Goal: Task Accomplishment & Management: Complete application form

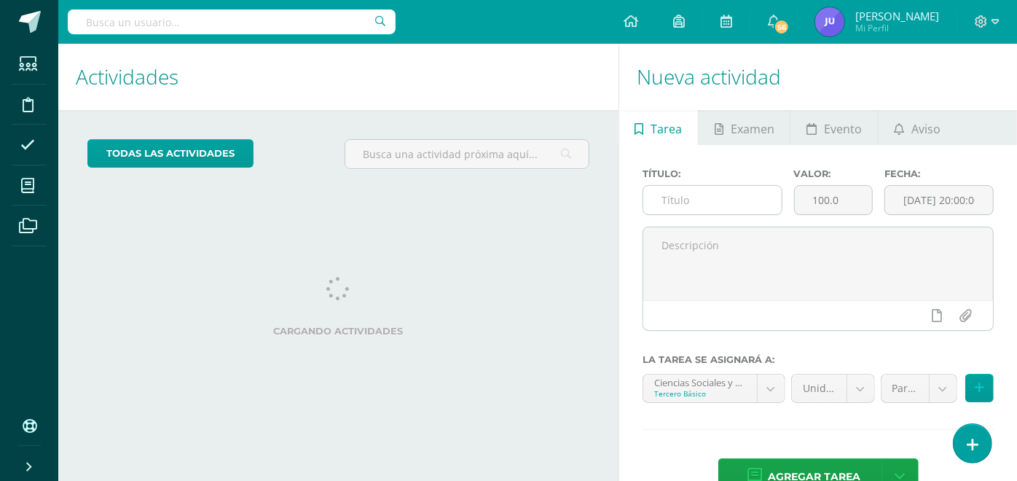
click at [721, 200] on input "text" at bounding box center [712, 200] width 138 height 28
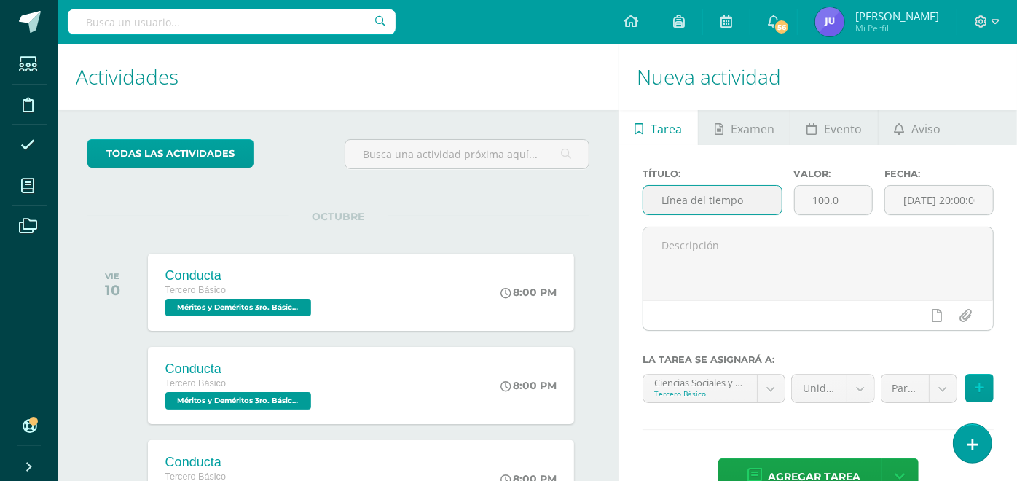
type input "Línea del tiempo"
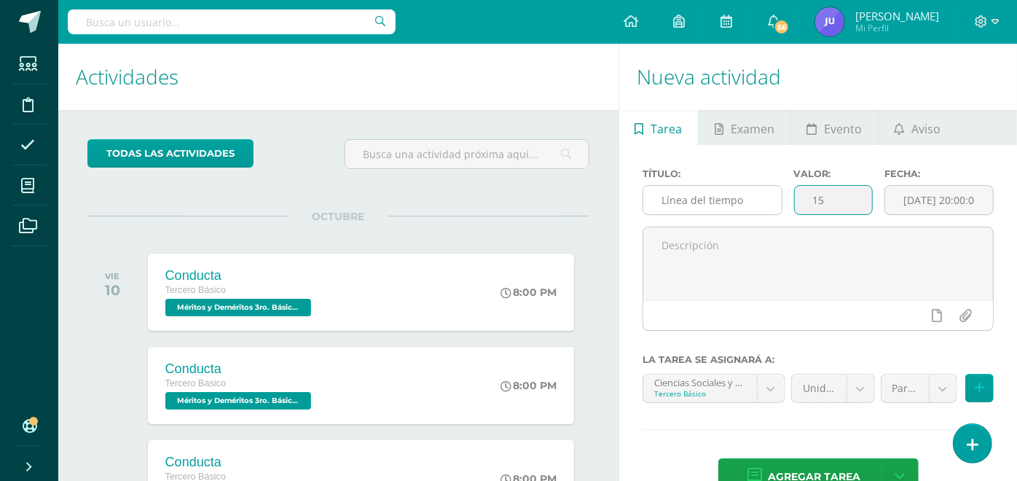
type input "15"
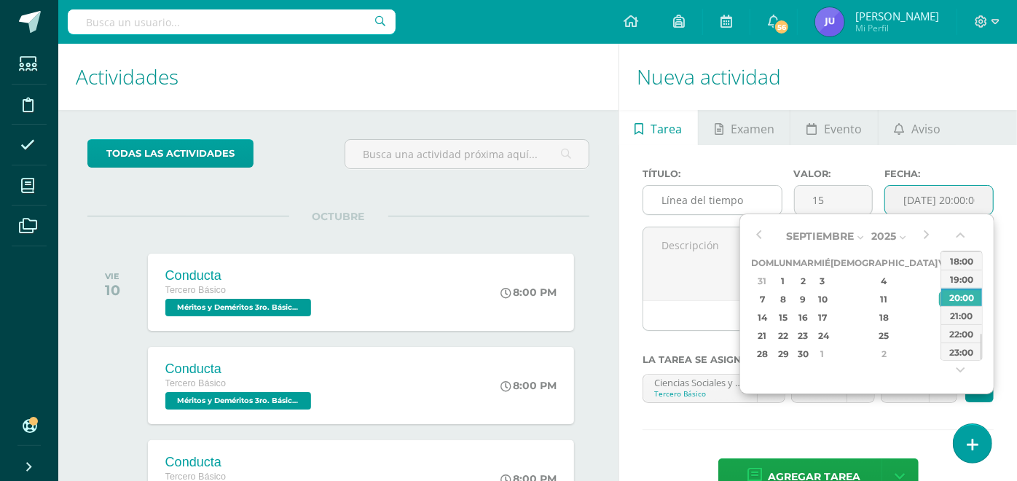
type input "2025-09-12 20:00"
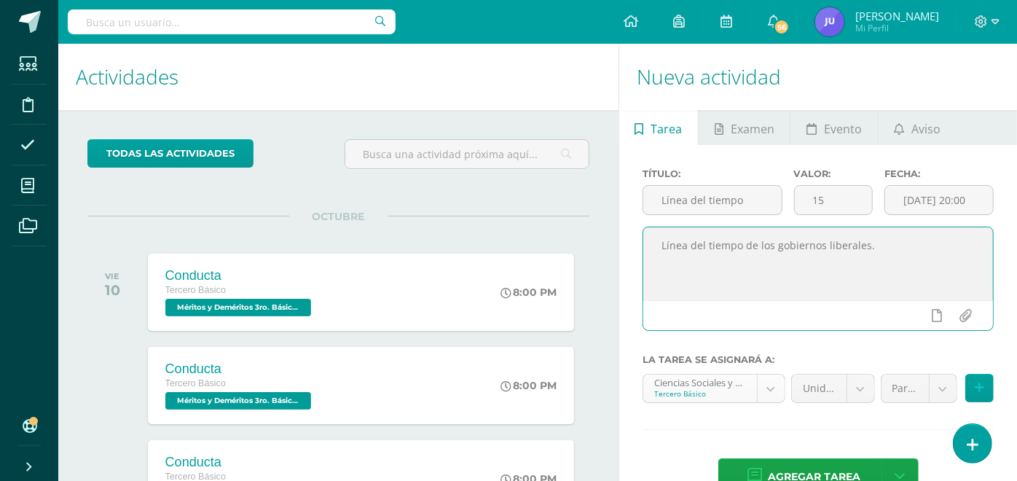
type textarea "Línea del tiempo de los gobiernos liberales."
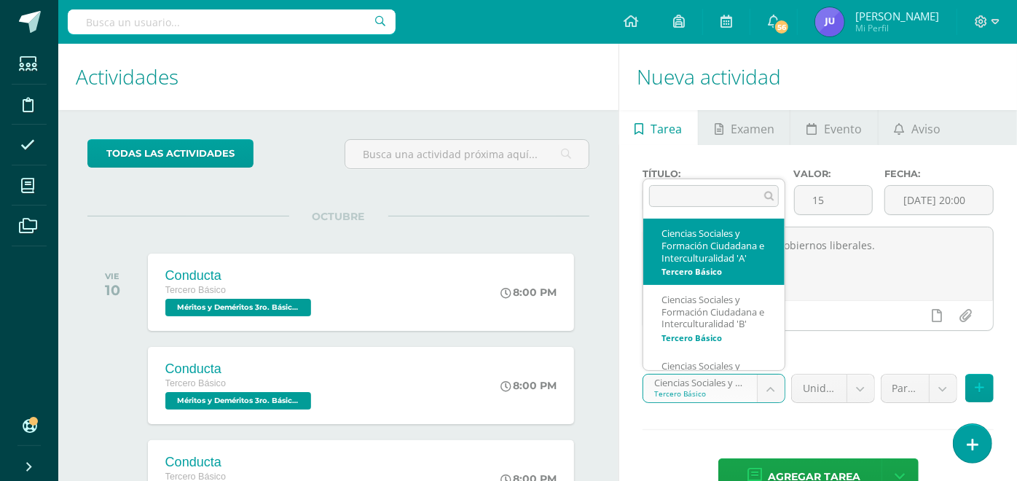
click at [774, 384] on body "Estudiantes Disciplina Asistencia Mis cursos Archivos Soporte Centro de ayuda Ú…" at bounding box center [508, 240] width 1017 height 481
click at [928, 389] on body "Estudiantes Disciplina Asistencia Mis cursos Archivos Soporte Centro de ayuda Ú…" at bounding box center [508, 240] width 1017 height 481
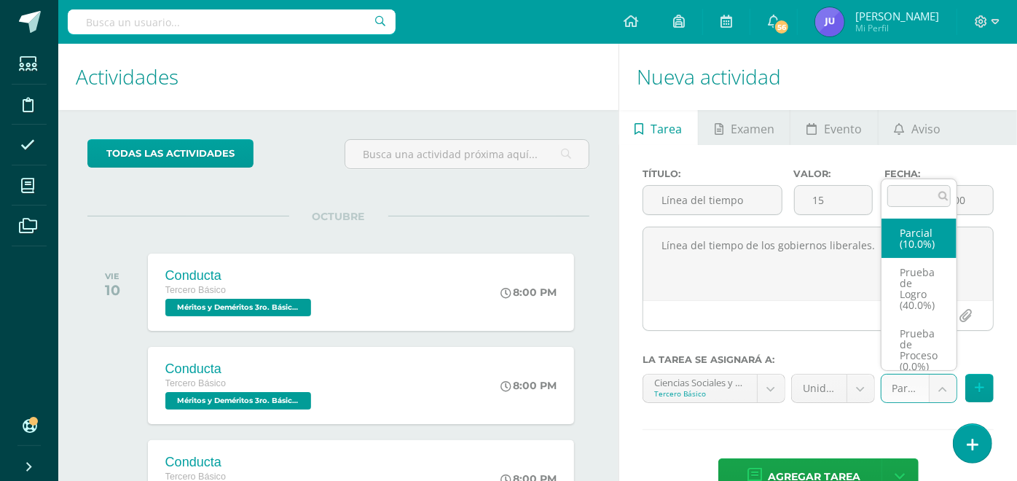
click at [936, 389] on body "Estudiantes Disciplina Asistencia Mis cursos Archivos Soporte Centro de ayuda Ú…" at bounding box center [508, 240] width 1017 height 481
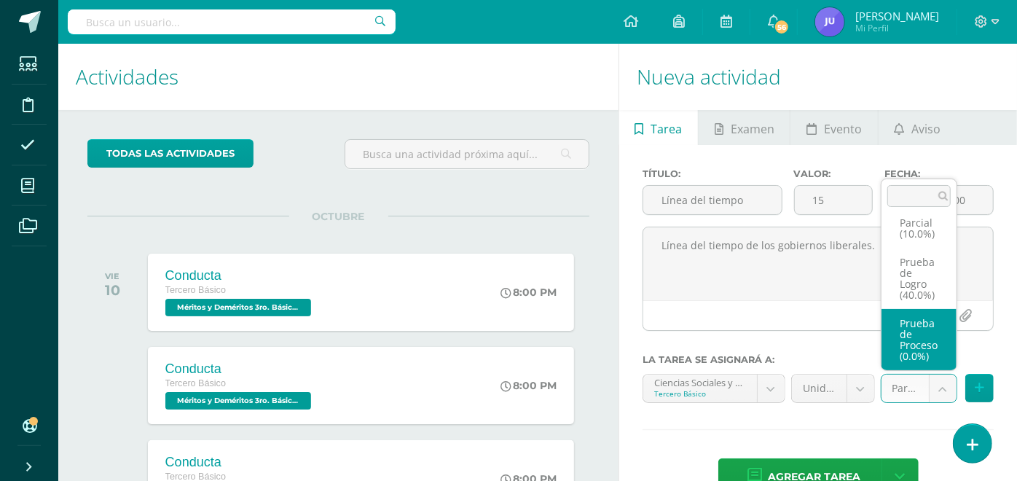
scroll to position [55, 0]
select select "159923"
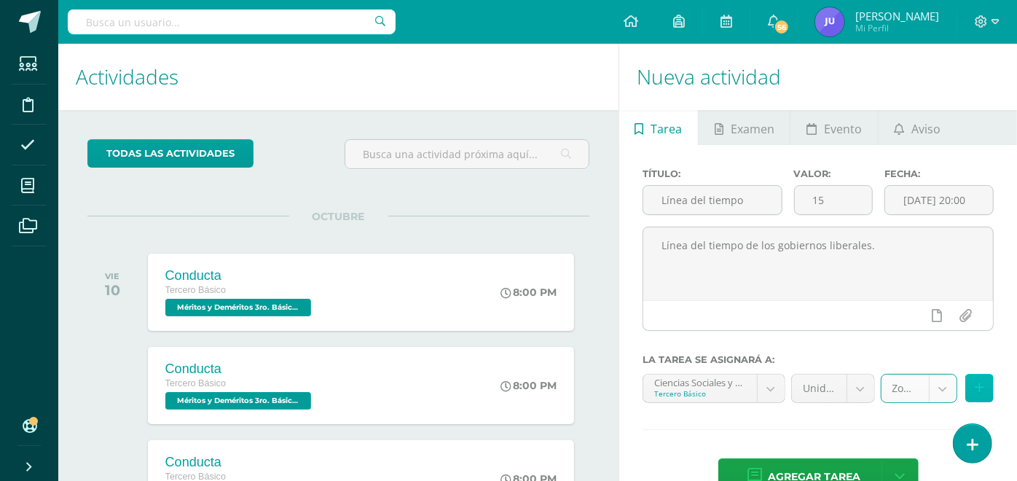
click at [976, 385] on icon at bounding box center [979, 388] width 9 height 12
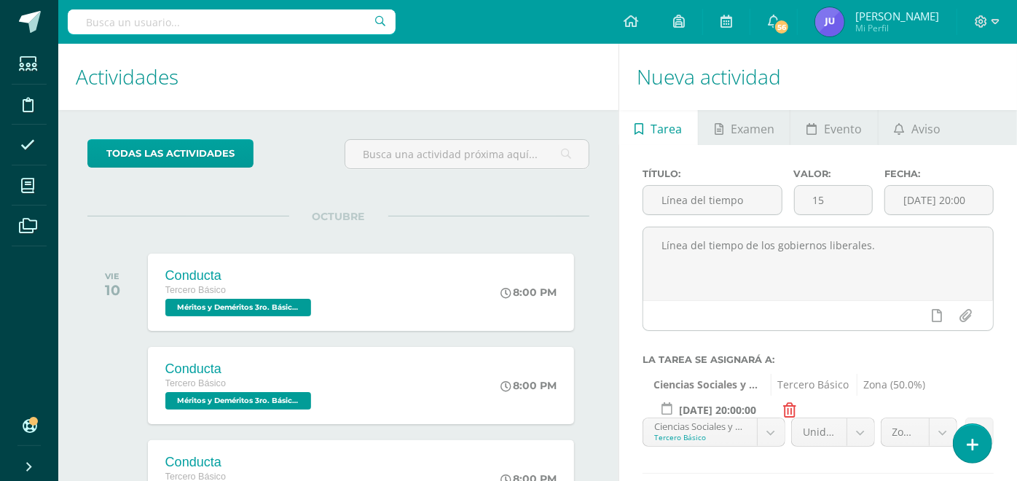
scroll to position [81, 0]
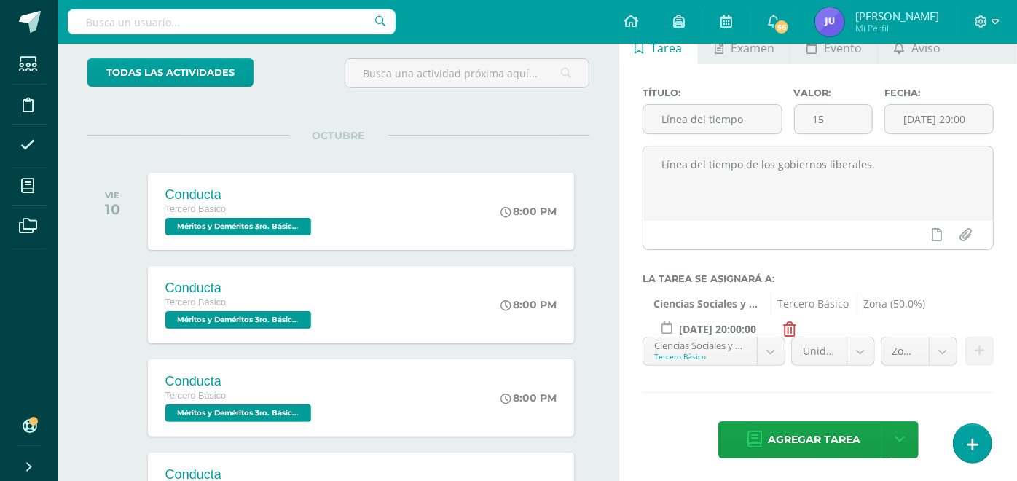
drag, startPoint x: 772, startPoint y: 348, endPoint x: 783, endPoint y: 348, distance: 10.9
click at [772, 348] on body "Estudiantes Disciplina Asistencia Mis cursos Archivos Soporte Centro de ayuda Ú…" at bounding box center [508, 159] width 1017 height 481
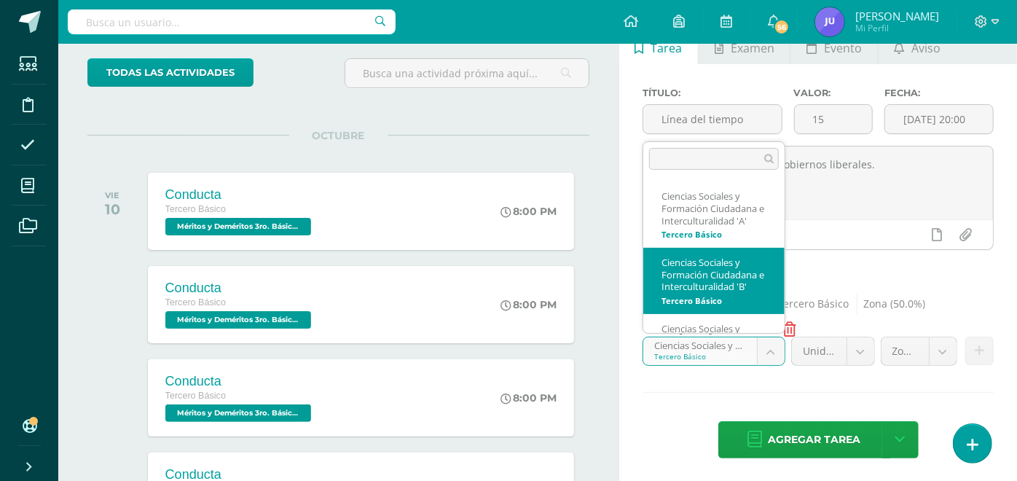
scroll to position [5, 0]
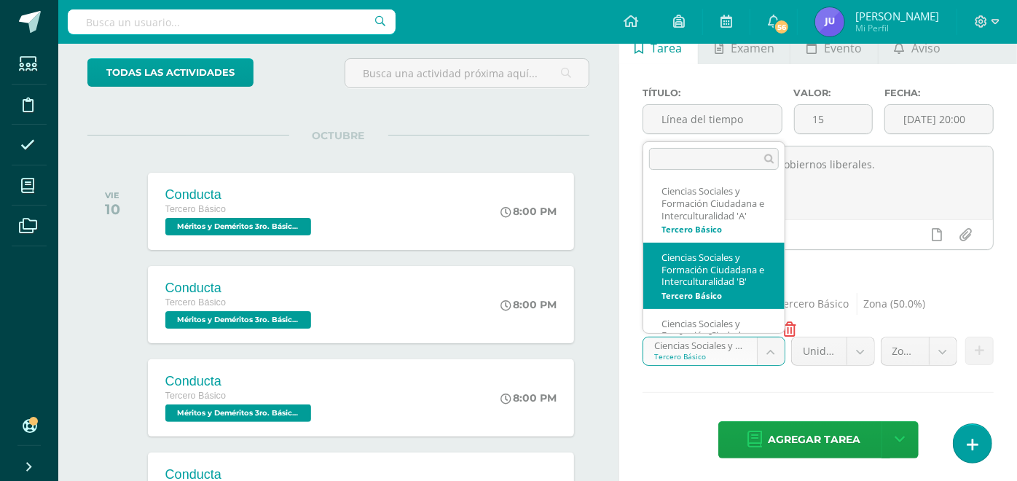
select select "160184"
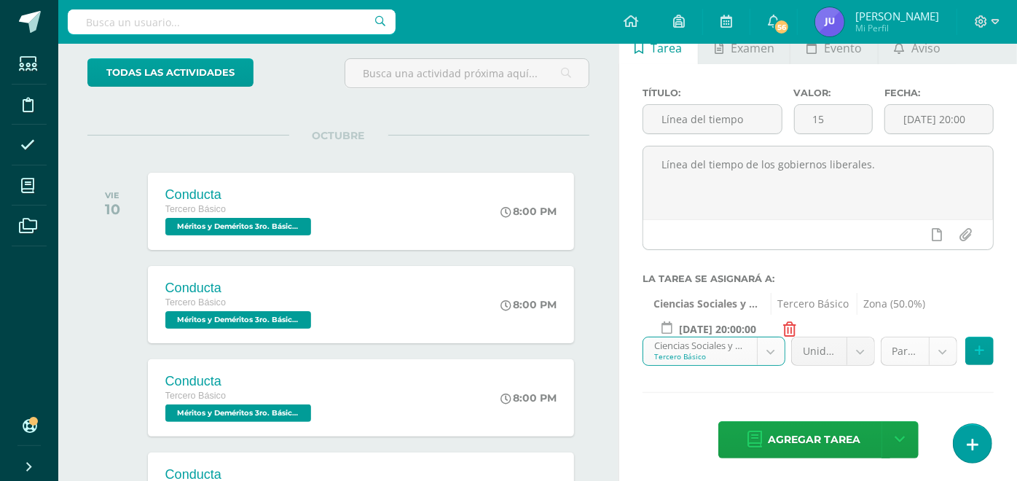
click at [948, 353] on body "Estudiantes Disciplina Asistencia Mis cursos Archivos Soporte Centro de ayuda Ú…" at bounding box center [508, 159] width 1017 height 481
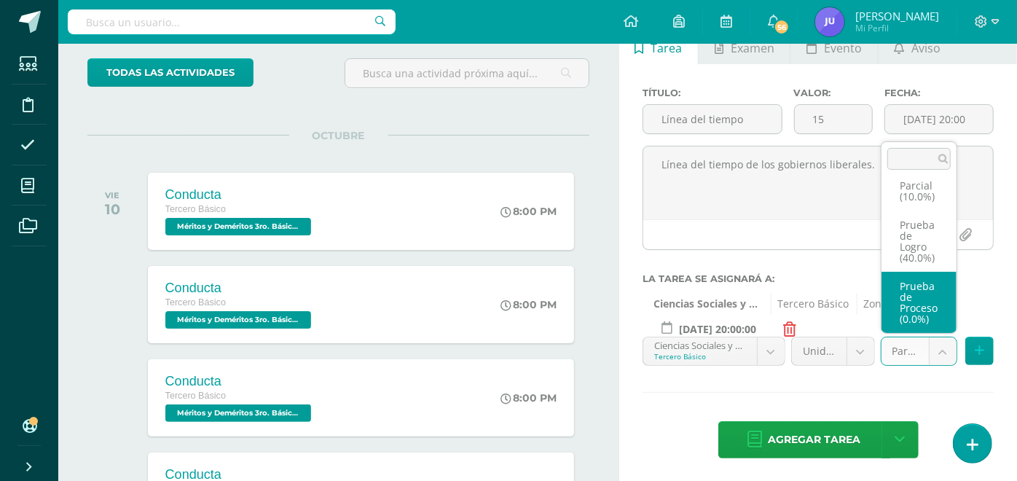
scroll to position [55, 0]
select select "160203"
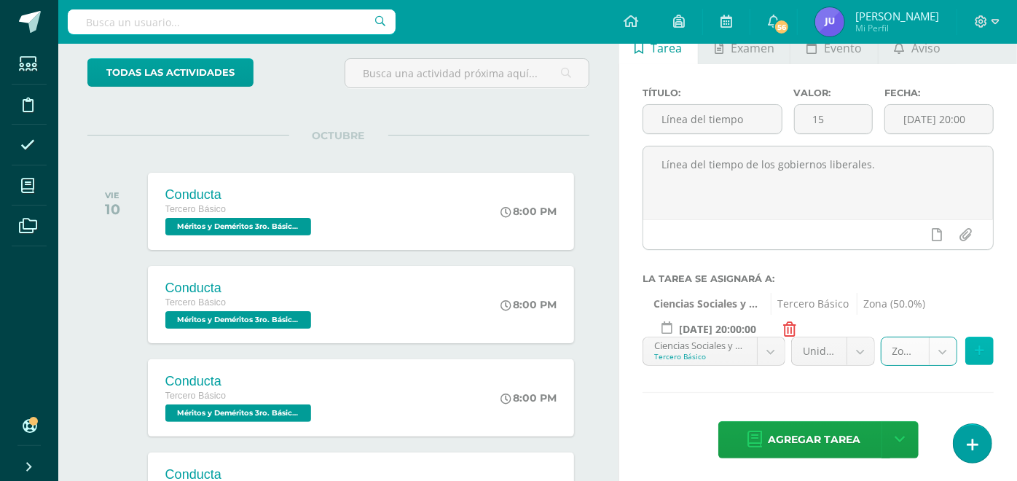
click at [975, 354] on icon at bounding box center [979, 351] width 9 height 12
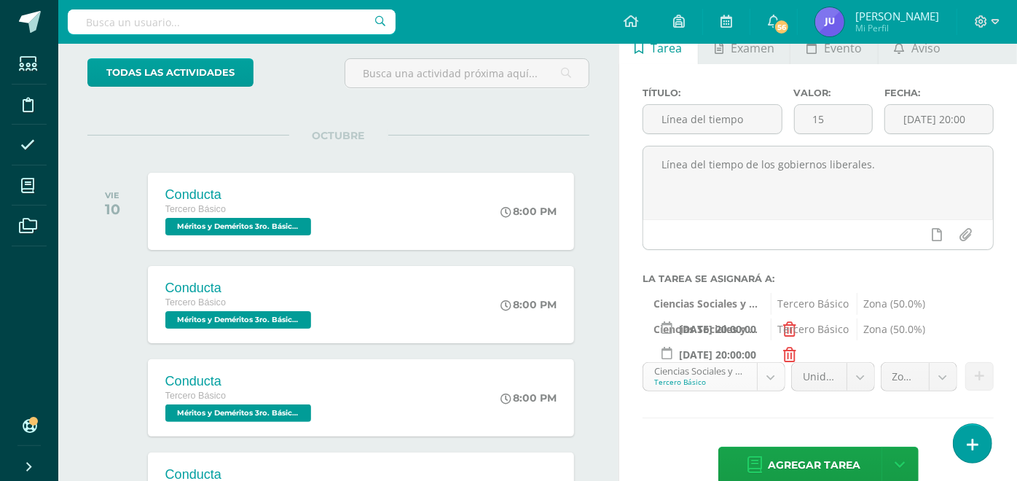
click at [769, 379] on body "Estudiantes Disciplina Asistencia Mis cursos Archivos Soporte Centro de ayuda Ú…" at bounding box center [508, 159] width 1017 height 481
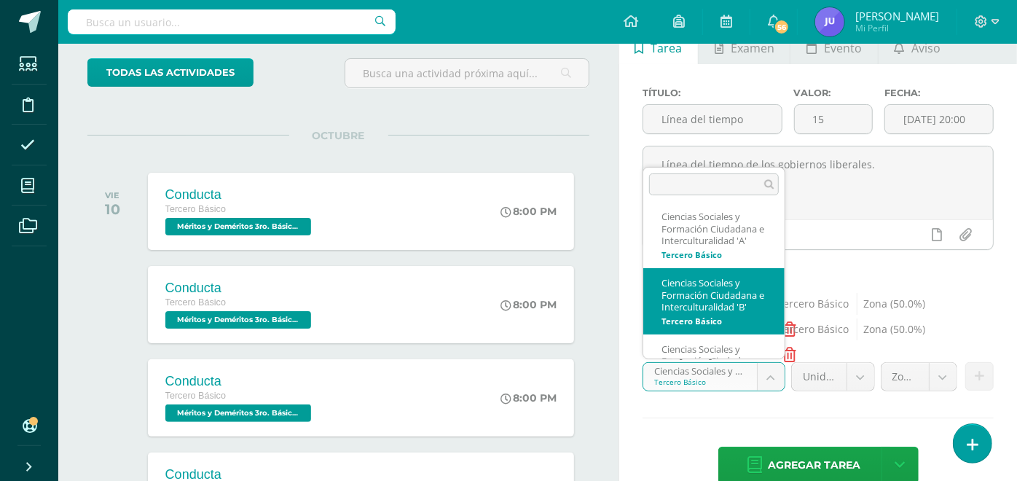
scroll to position [86, 0]
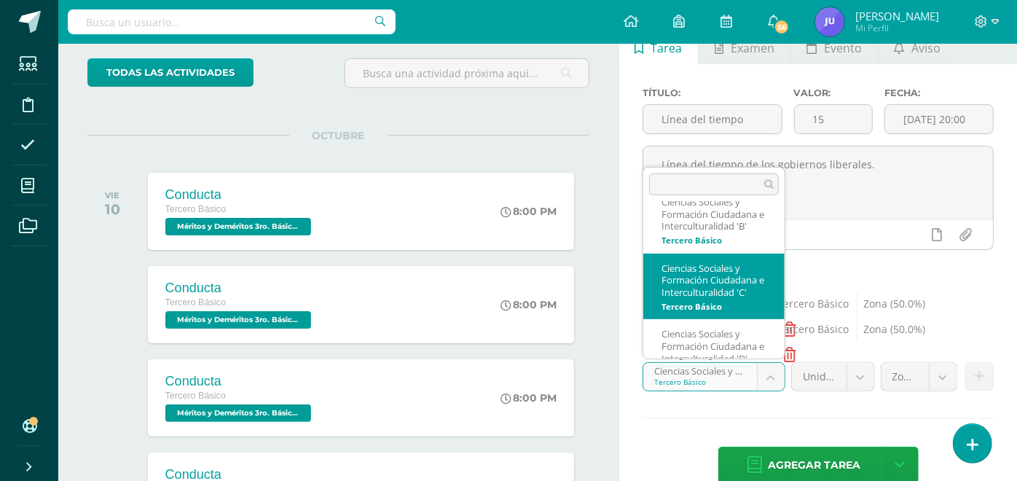
select select "160484"
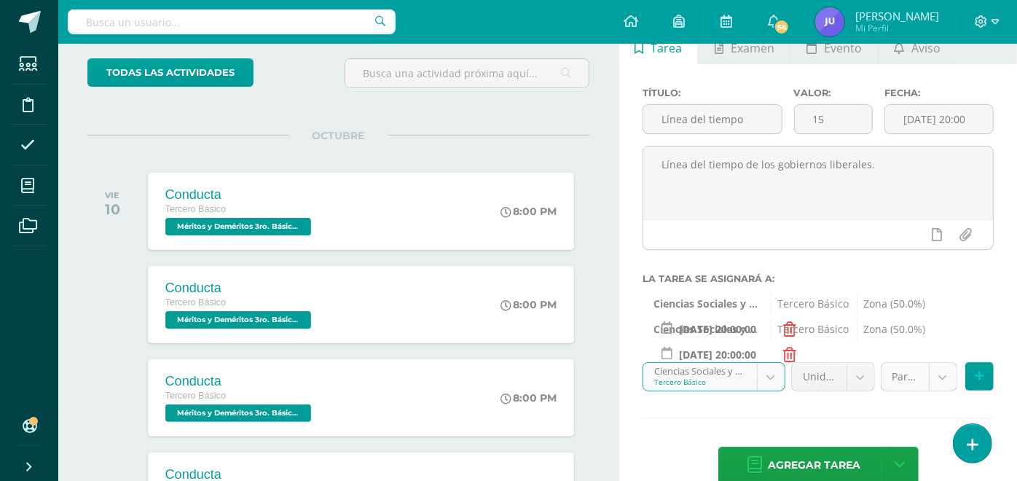
click at [945, 380] on body "Estudiantes Disciplina Asistencia Mis cursos Archivos Soporte Centro de ayuda Ú…" at bounding box center [508, 159] width 1017 height 481
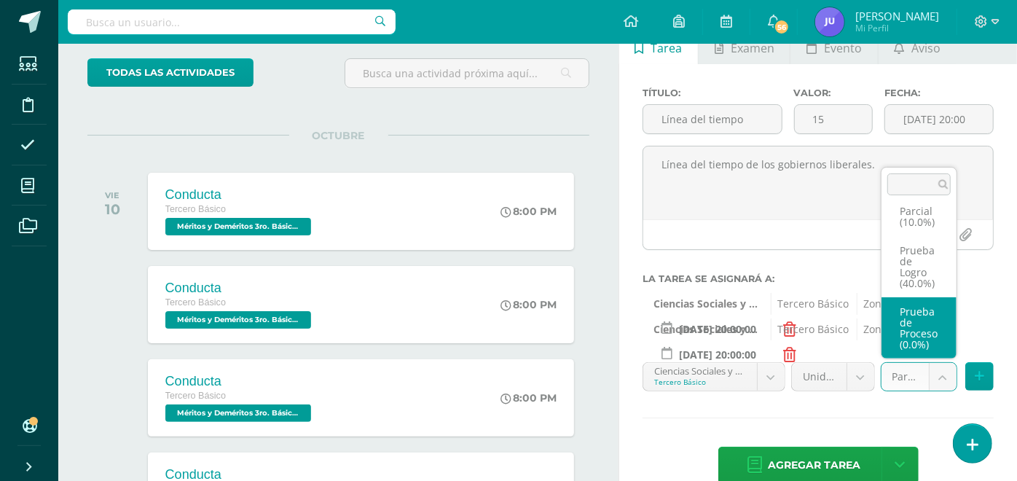
scroll to position [55, 0]
select select "160503"
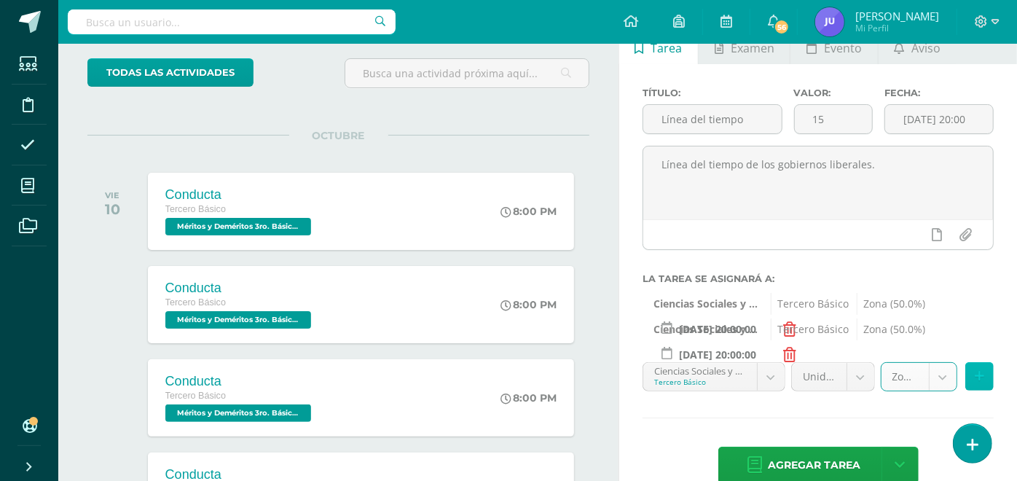
click at [975, 374] on icon at bounding box center [979, 376] width 9 height 12
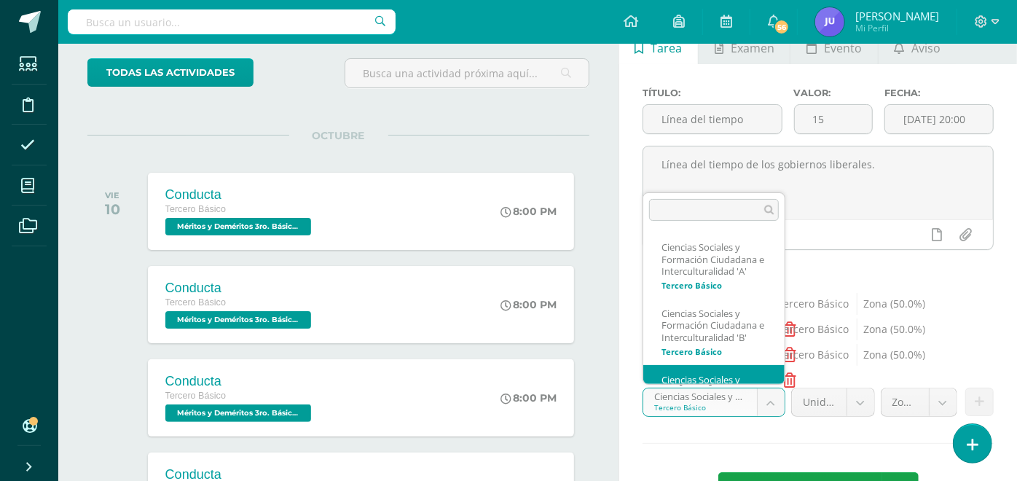
click at [783, 398] on body "Estudiantes Disciplina Asistencia Mis cursos Archivos Soporte Centro de ayuda Ú…" at bounding box center [508, 159] width 1017 height 481
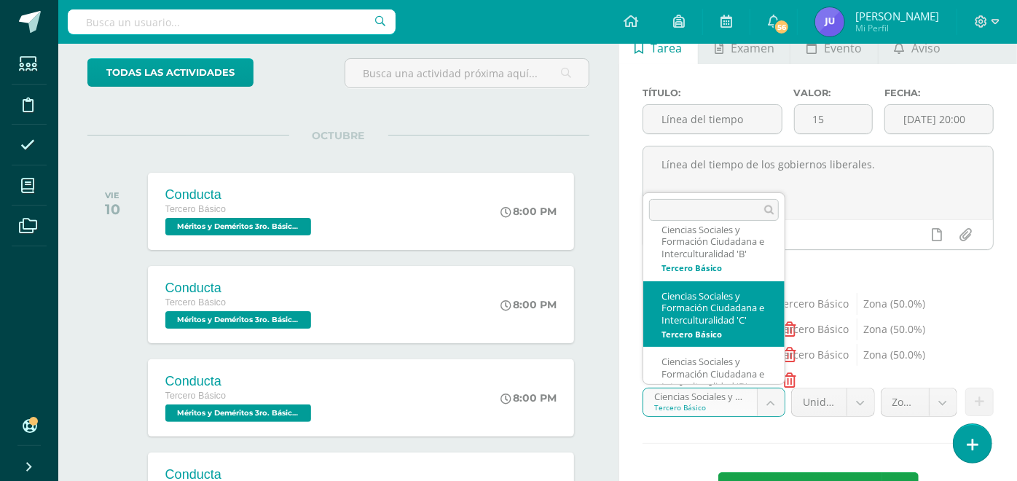
scroll to position [165, 0]
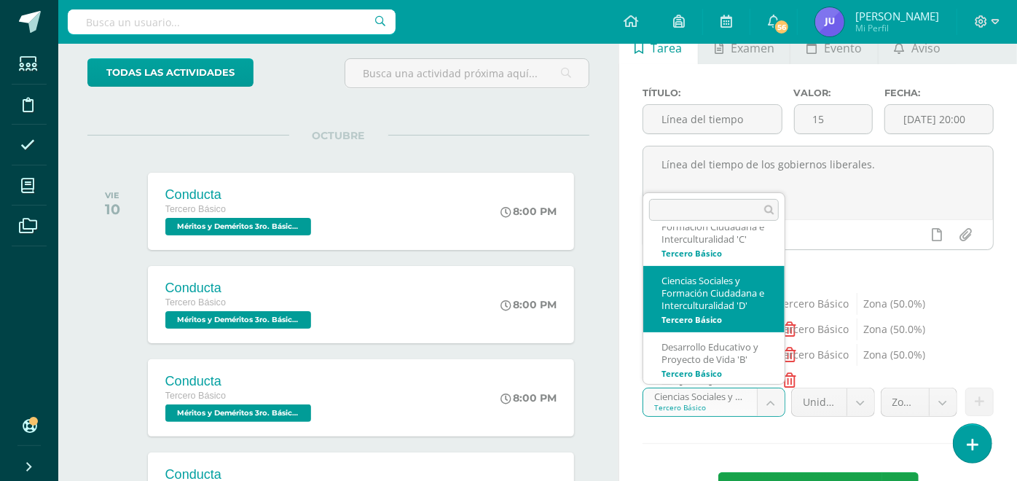
select select "160744"
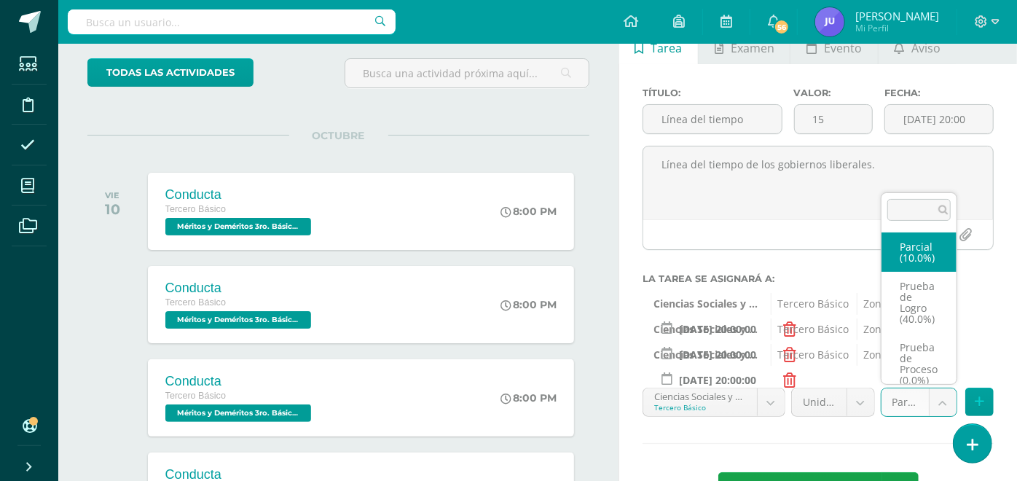
click at [945, 400] on body "Estudiantes Disciplina Asistencia Mis cursos Archivos Soporte Centro de ayuda Ú…" at bounding box center [508, 159] width 1017 height 481
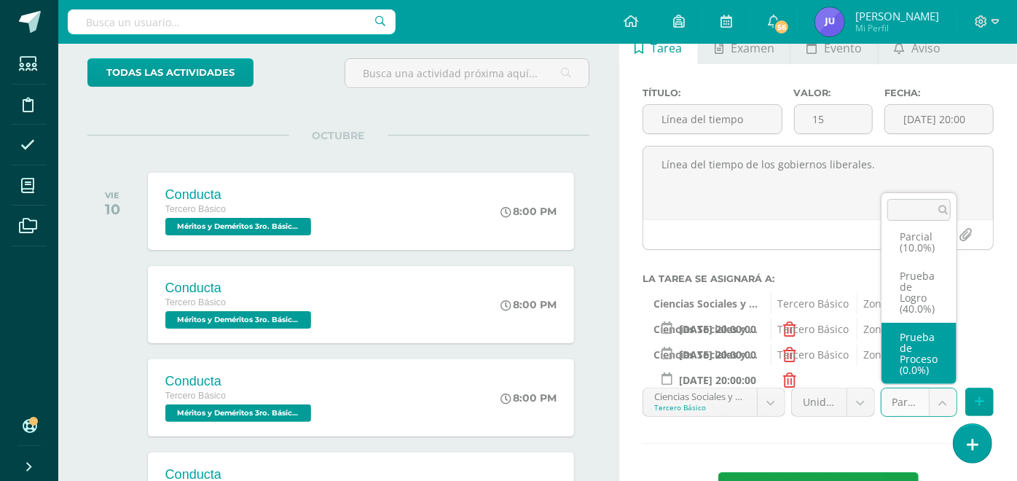
scroll to position [55, 0]
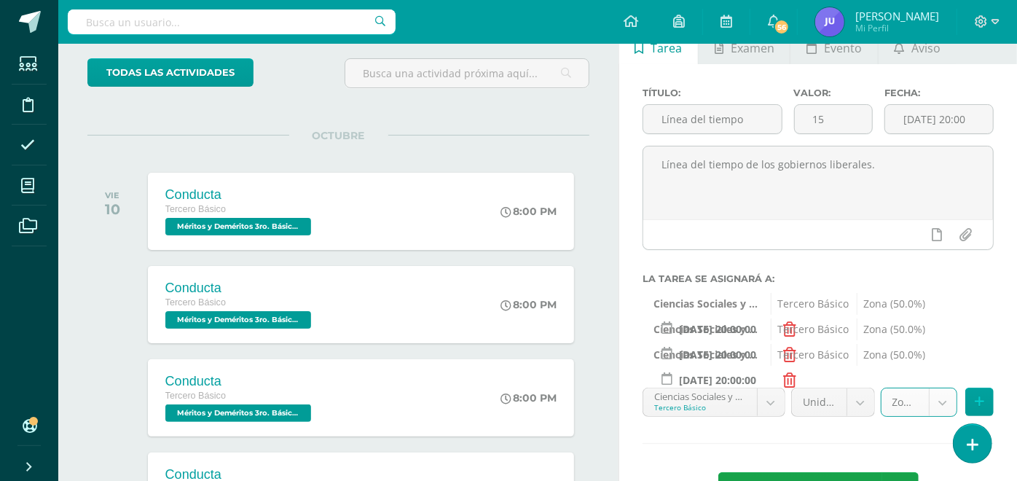
select select "160763"
click at [978, 398] on icon at bounding box center [979, 402] width 9 height 12
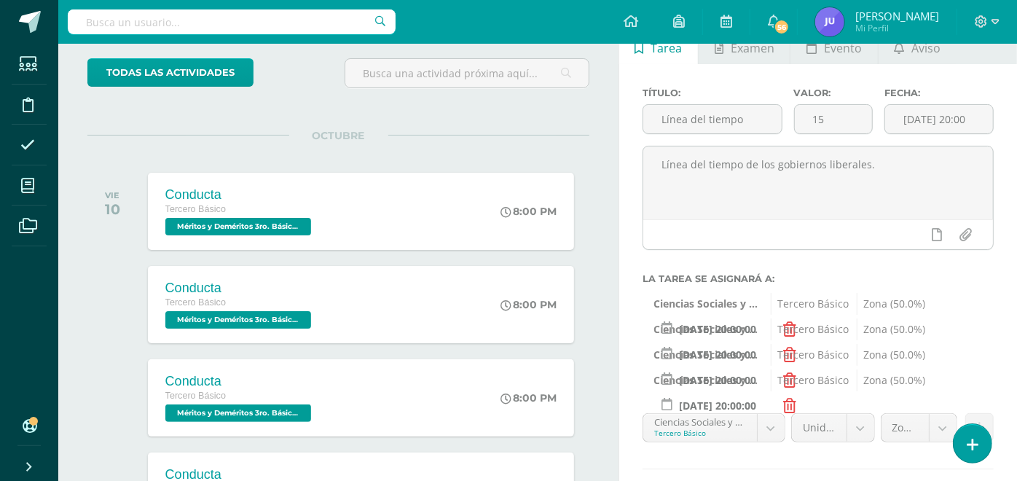
scroll to position [243, 0]
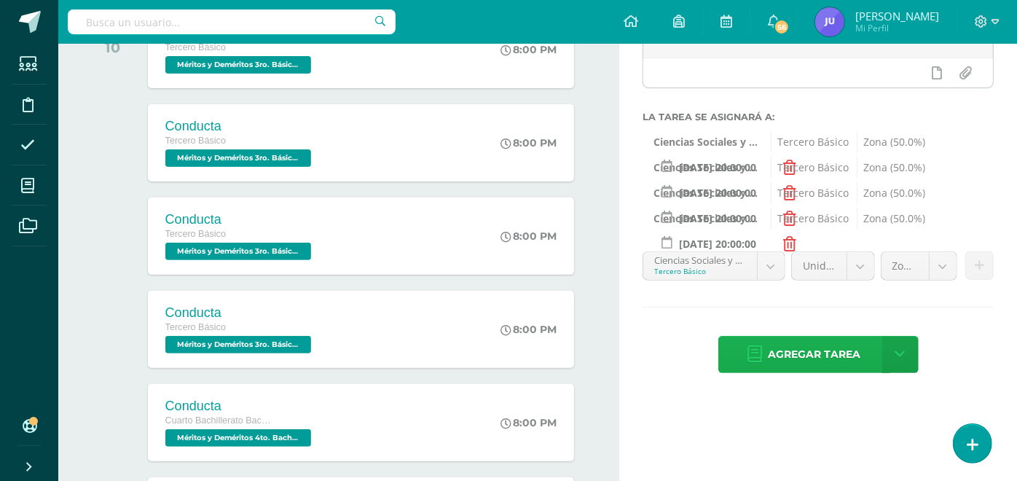
click at [777, 359] on span "Agregar tarea" at bounding box center [815, 355] width 93 height 36
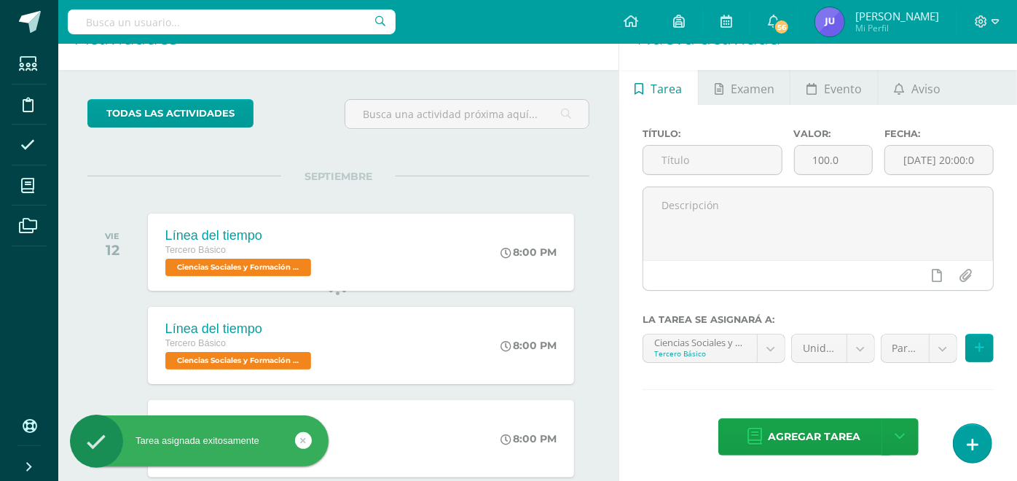
scroll to position [145, 0]
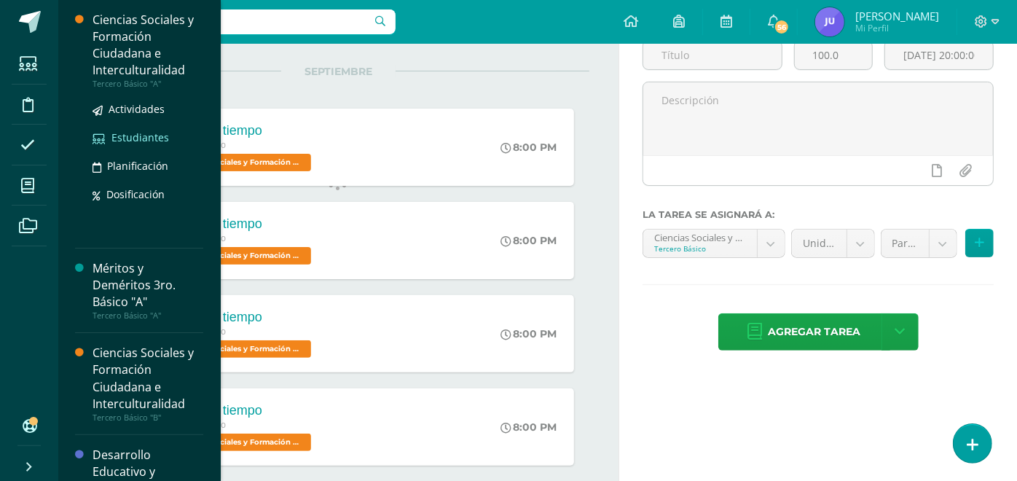
click at [137, 135] on span "Estudiantes" at bounding box center [140, 137] width 58 height 14
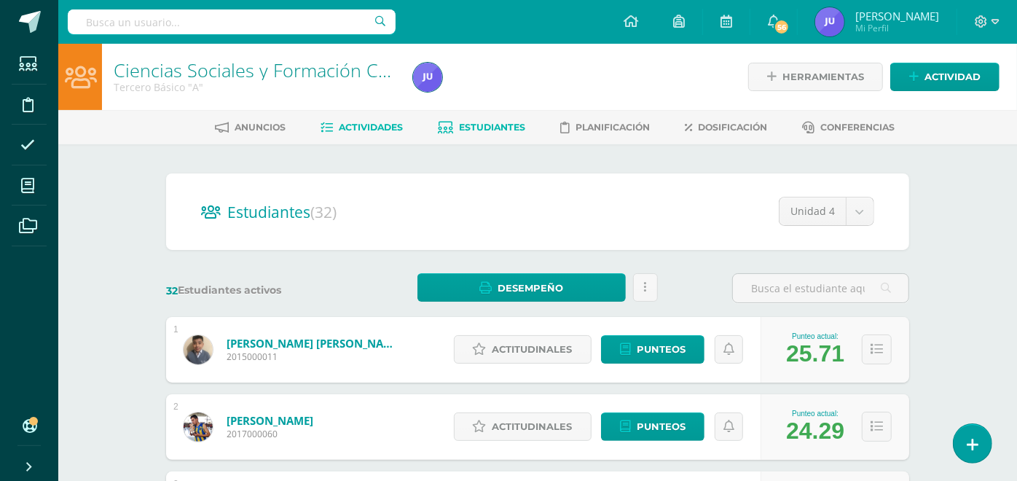
click at [370, 122] on span "Actividades" at bounding box center [372, 127] width 64 height 11
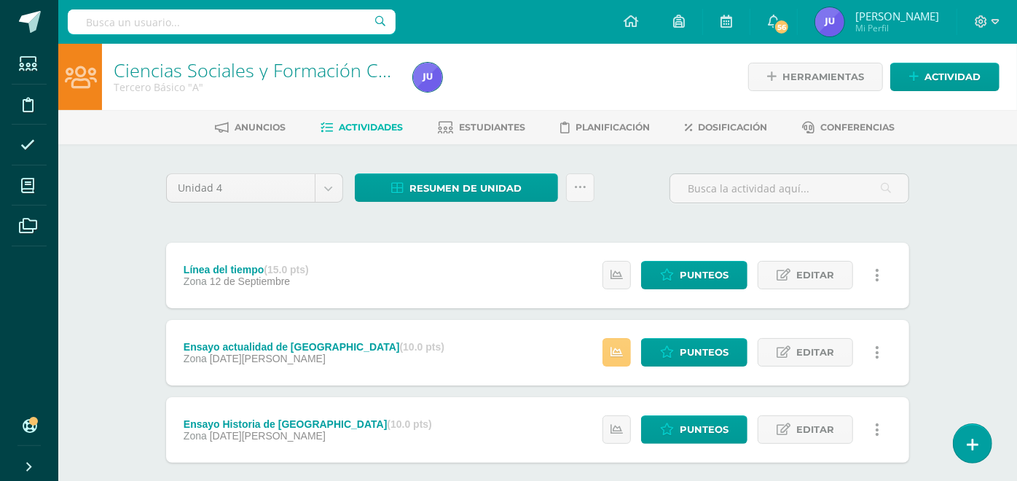
scroll to position [78, 0]
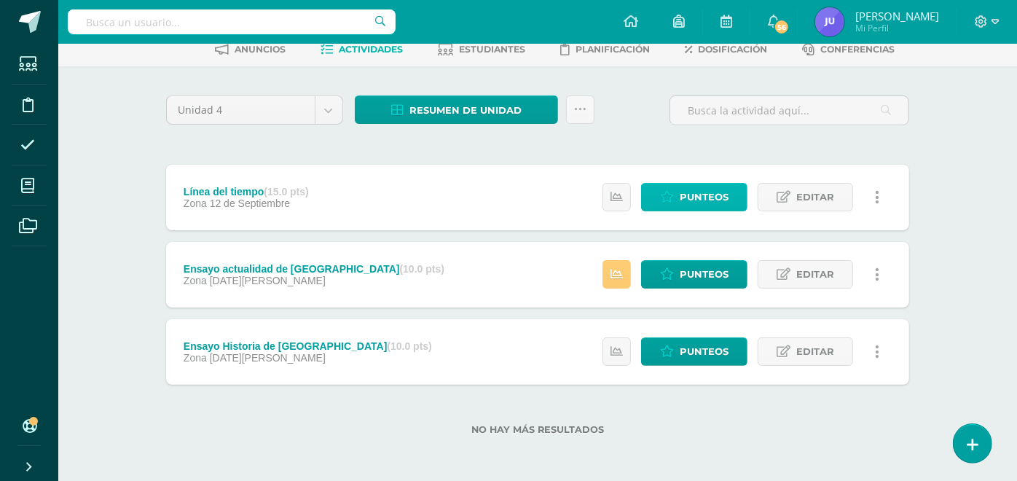
click at [697, 195] on span "Punteos" at bounding box center [704, 197] width 49 height 27
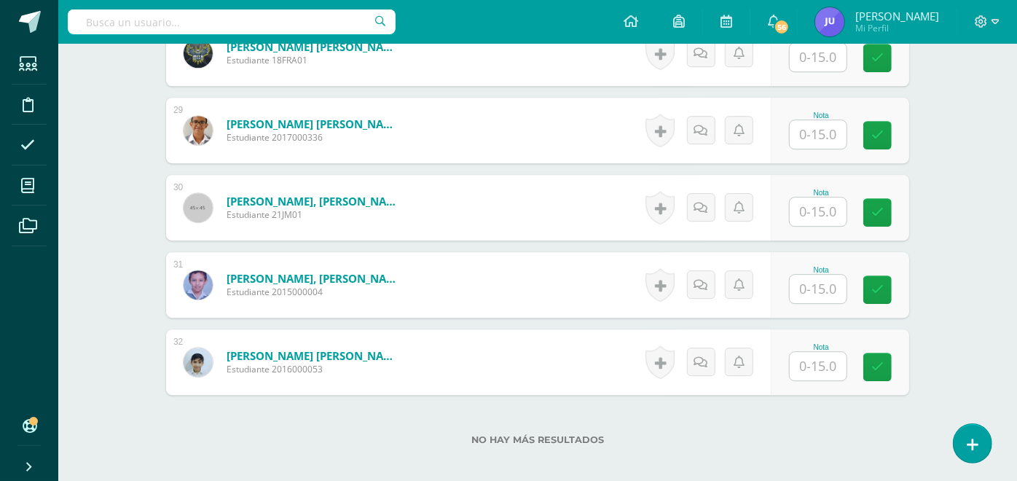
scroll to position [2665, 0]
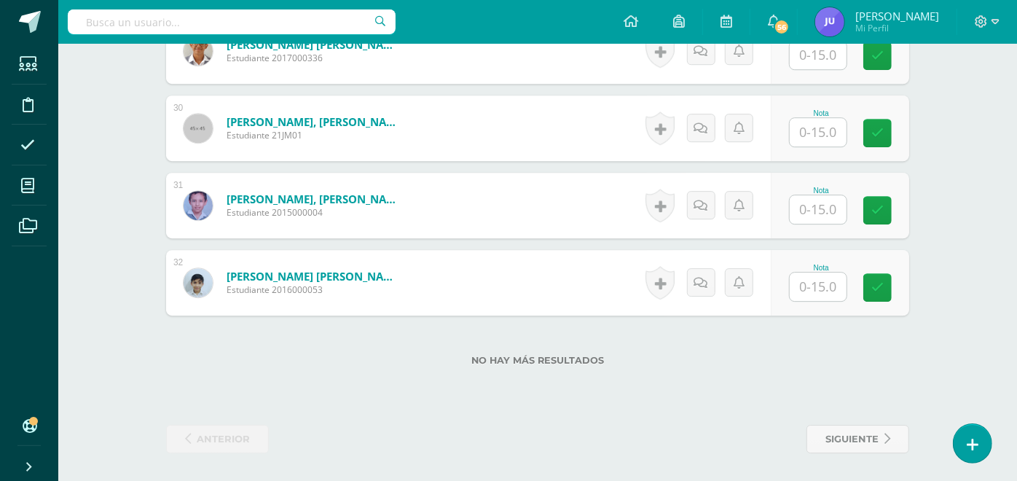
click at [820, 278] on input "text" at bounding box center [818, 287] width 57 height 28
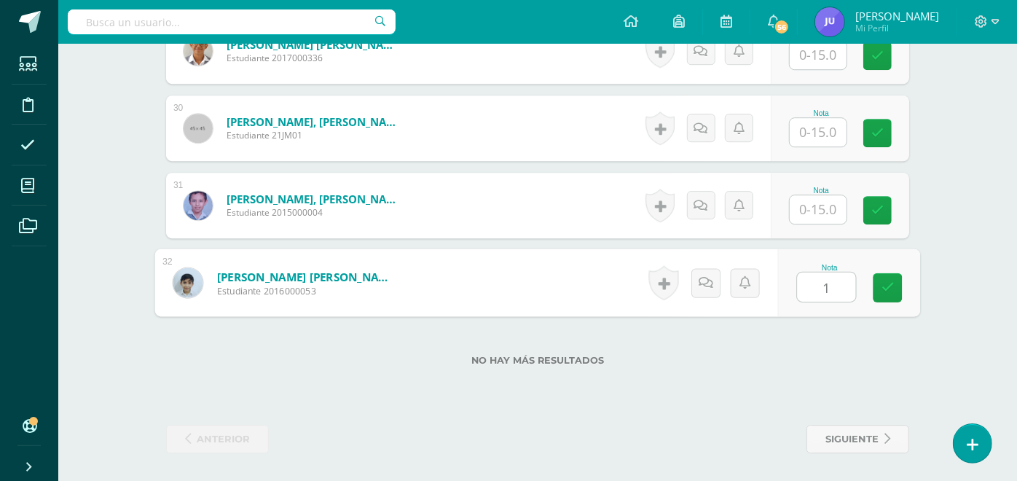
type input "14"
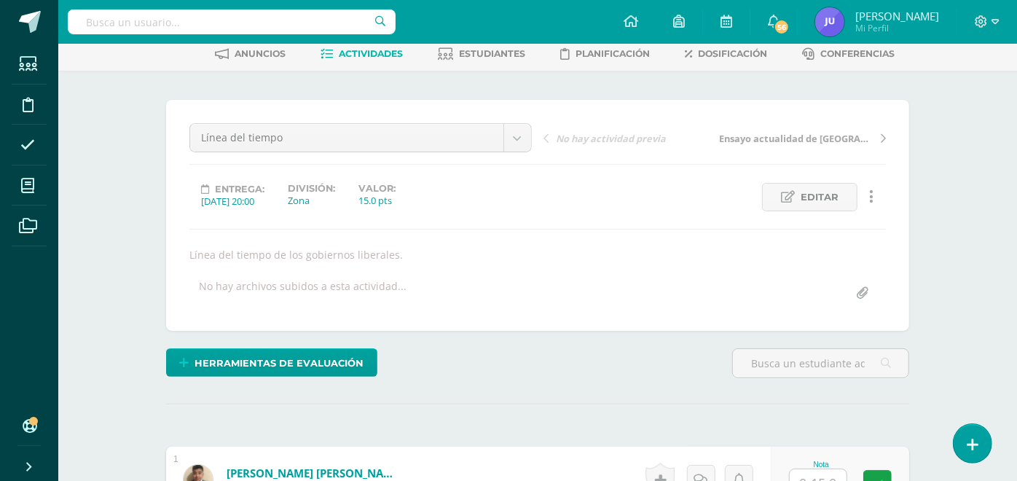
scroll to position [0, 0]
